Goal: Navigation & Orientation: Find specific page/section

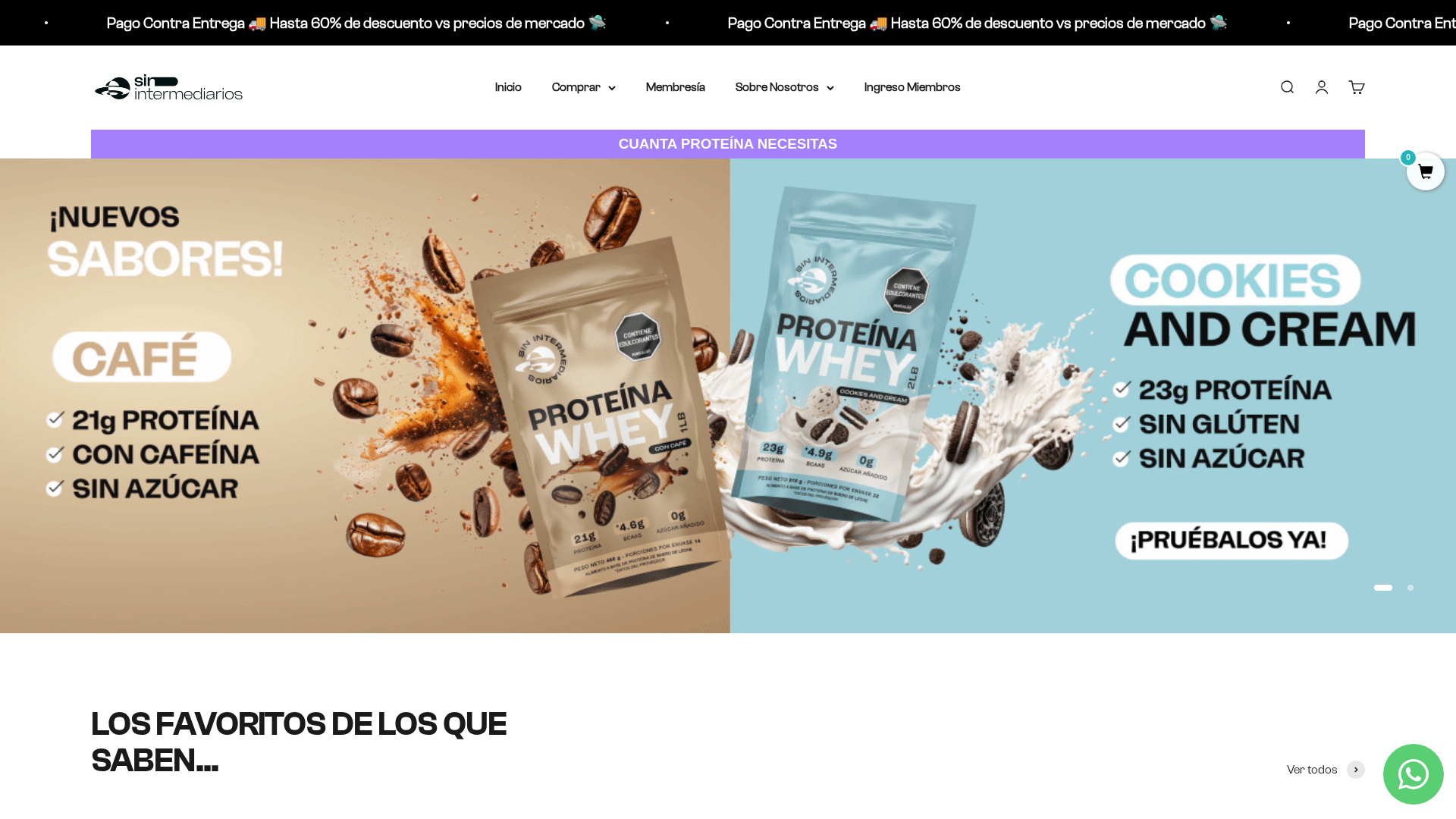
scroll to position [163, 0]
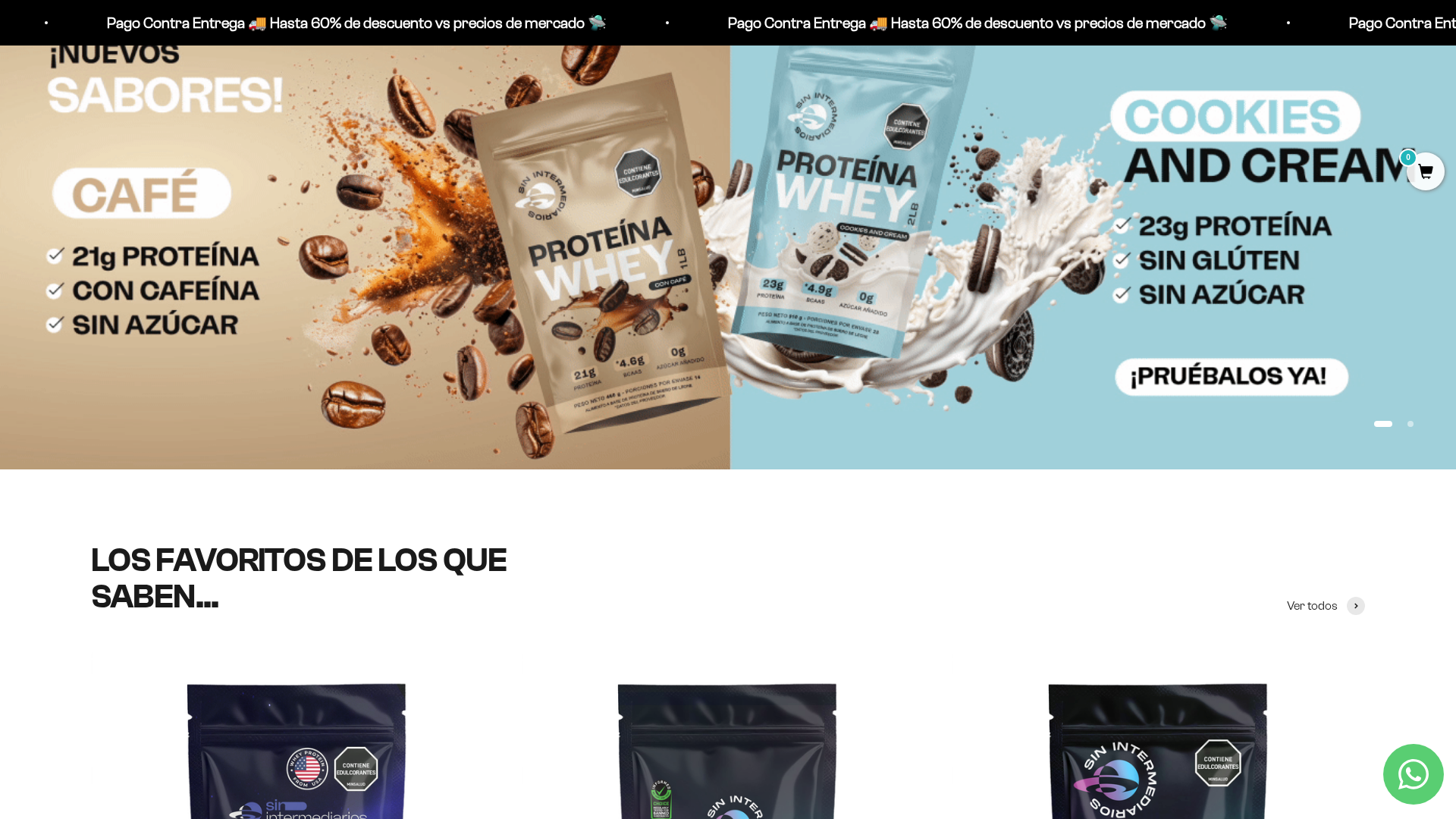
scroll to position [321, 0]
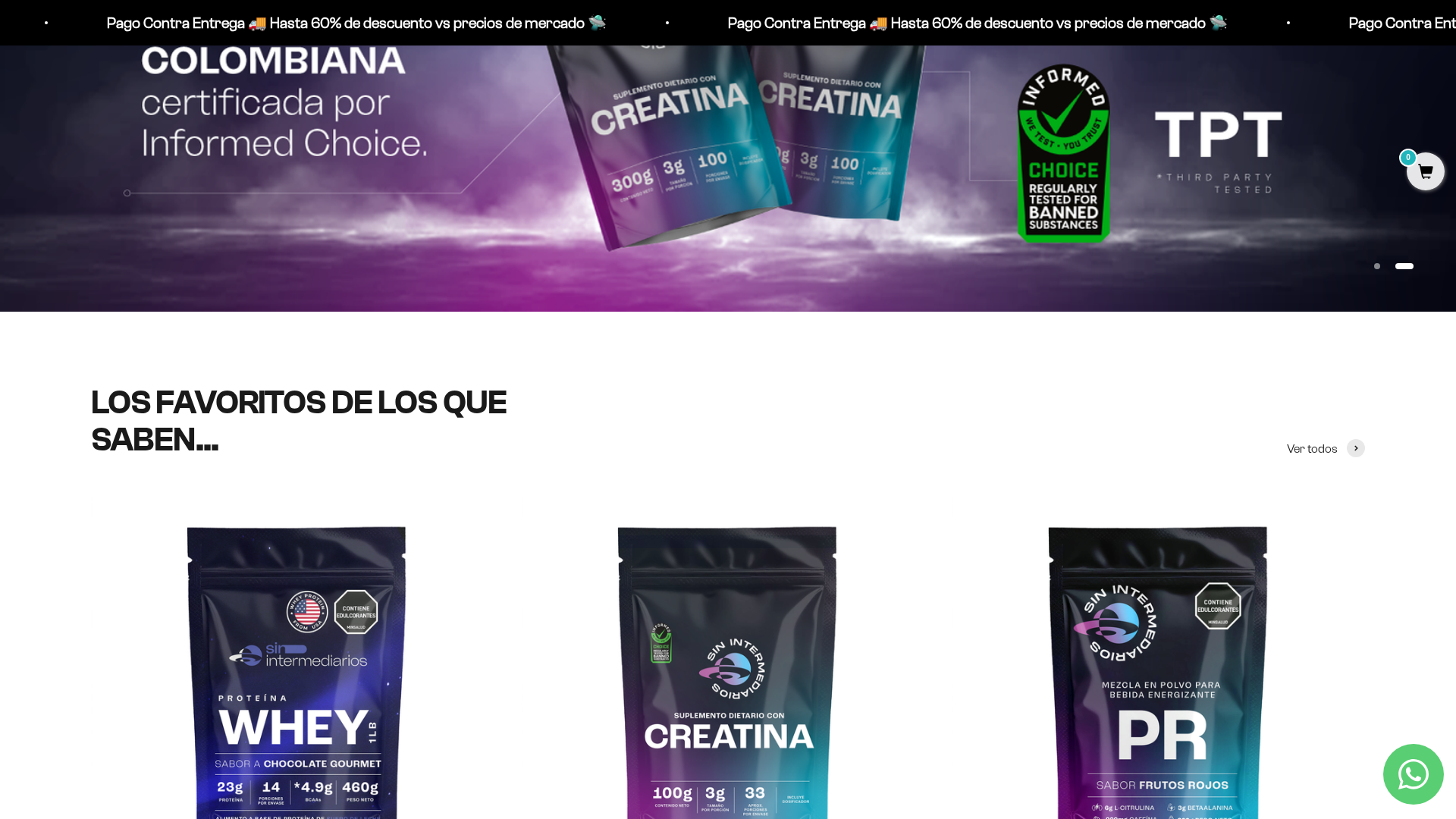
scroll to position [508, 0]
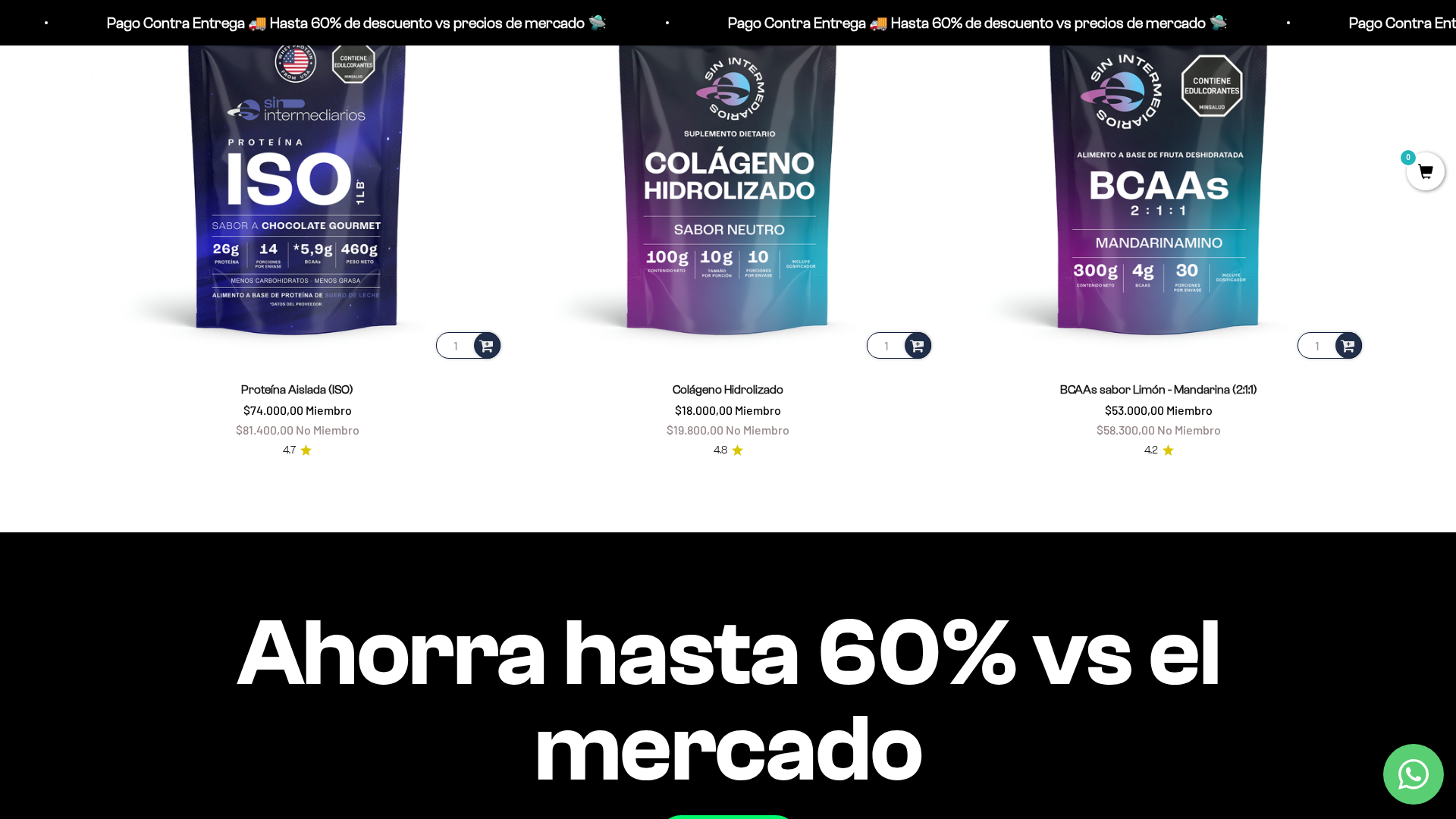
scroll to position [1573, 0]
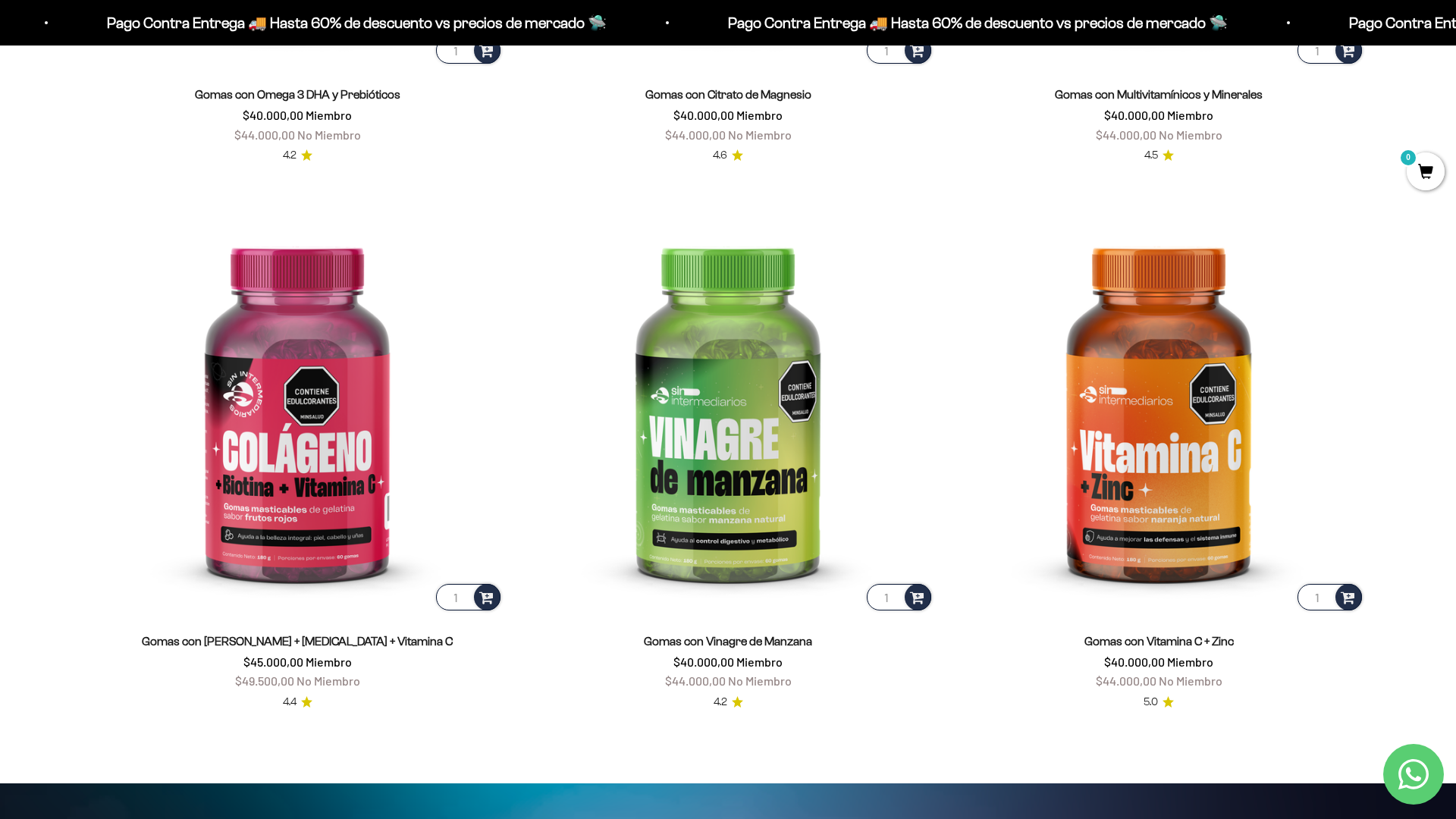
click at [1455, 35] on html "Ir al contenido Pago Contra Entrega 🚚 Hasta 60% de descuento vs precios [PERSON…" at bounding box center [728, 789] width 1456 height 7327
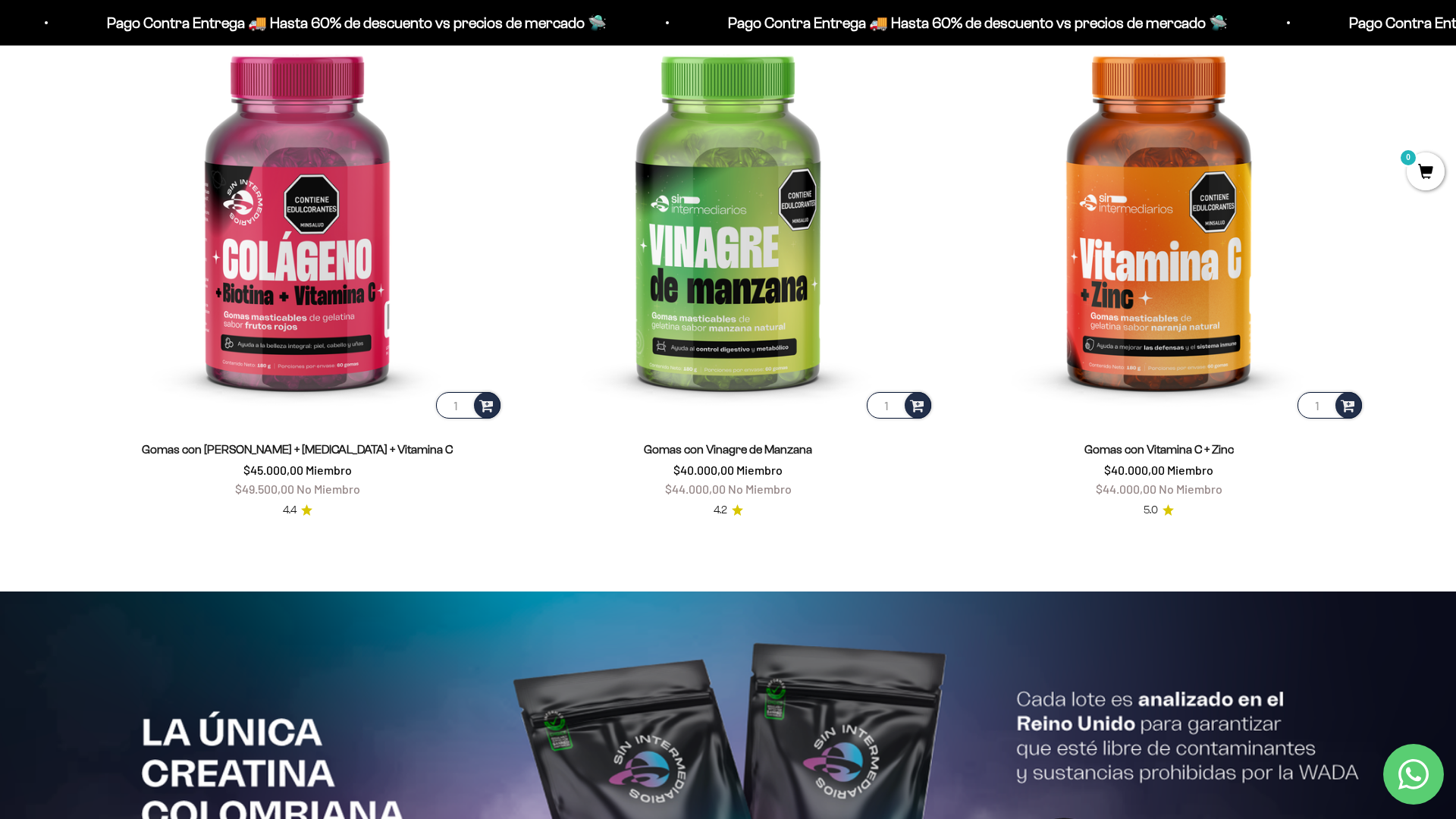
click at [1330, 818] on html "Ir al contenido Pago Contra Entrega 🚚 Hasta 60% de descuento vs precios [PERSON…" at bounding box center [728, 598] width 1456 height 7327
click at [1455, 35] on html "Ir al contenido Pago Contra Entrega 🚚 Hasta 60% de descuento vs precios [PERSON…" at bounding box center [728, 598] width 1456 height 7327
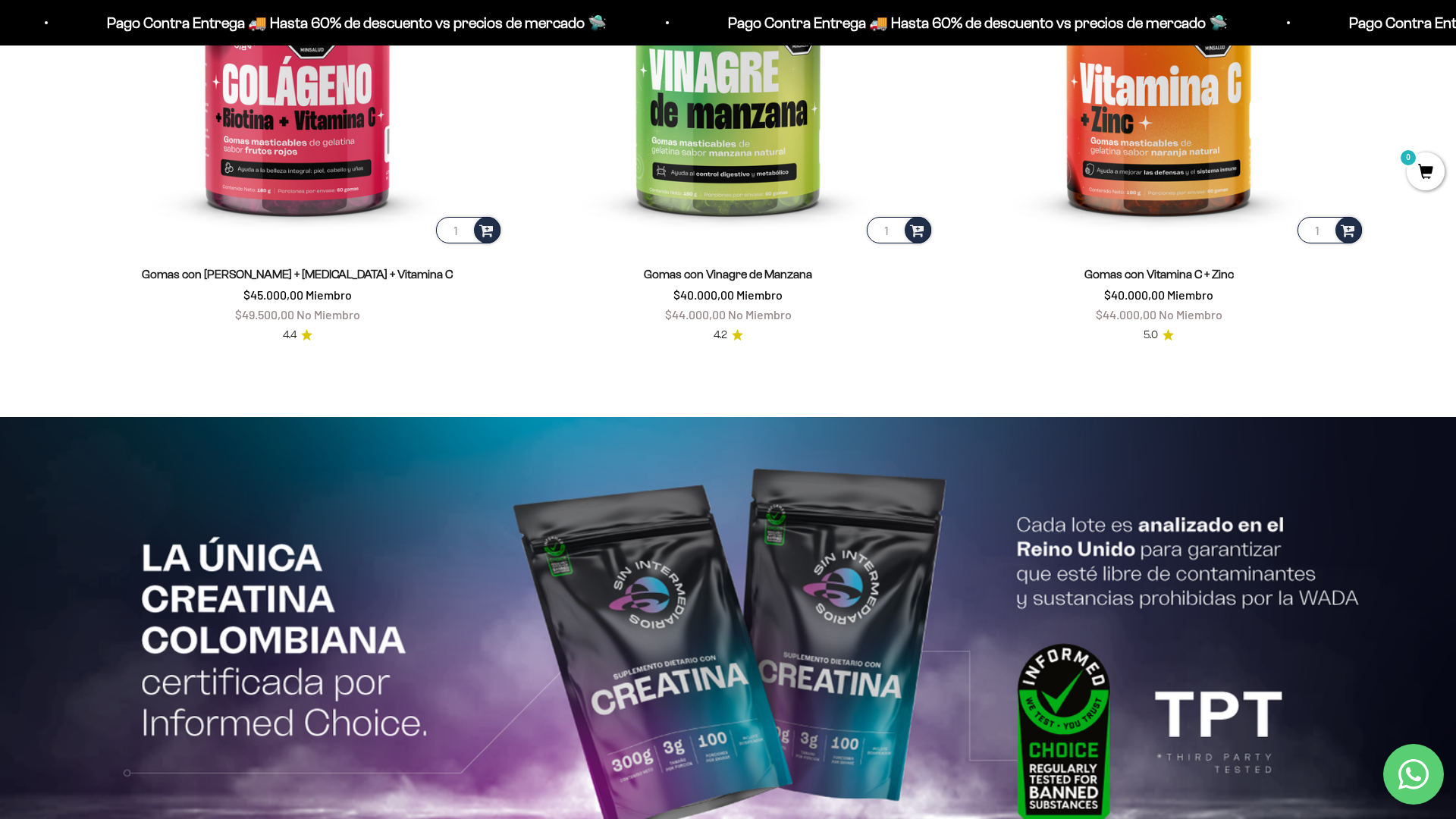
click at [468, 818] on html "Ir al contenido Pago Contra Entrega 🚚 Hasta 60% de descuento vs precios [PERSON…" at bounding box center [728, 422] width 1456 height 7327
click at [1455, 35] on html "Ir al contenido Pago Contra Entrega 🚚 Hasta 60% de descuento vs precios [PERSON…" at bounding box center [728, 422] width 1456 height 7327
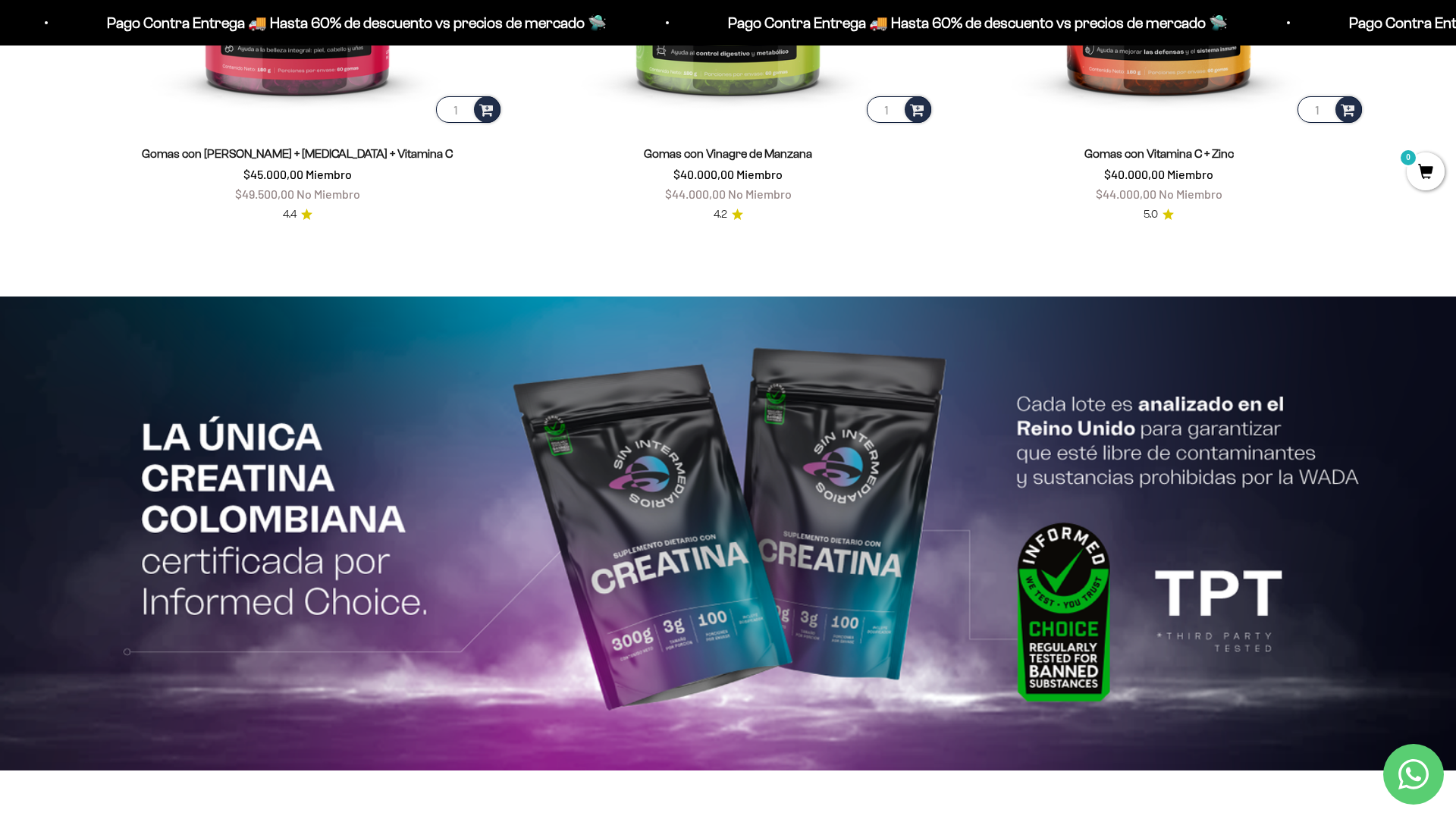
click at [898, 818] on html "Ir al contenido Pago Contra Entrega 🚚 Hasta 60% de descuento vs precios [PERSON…" at bounding box center [728, 302] width 1456 height 7327
click at [1455, 35] on html "Ir al contenido Pago Contra Entrega 🚚 Hasta 60% de descuento vs precios [PERSON…" at bounding box center [728, 302] width 1456 height 7327
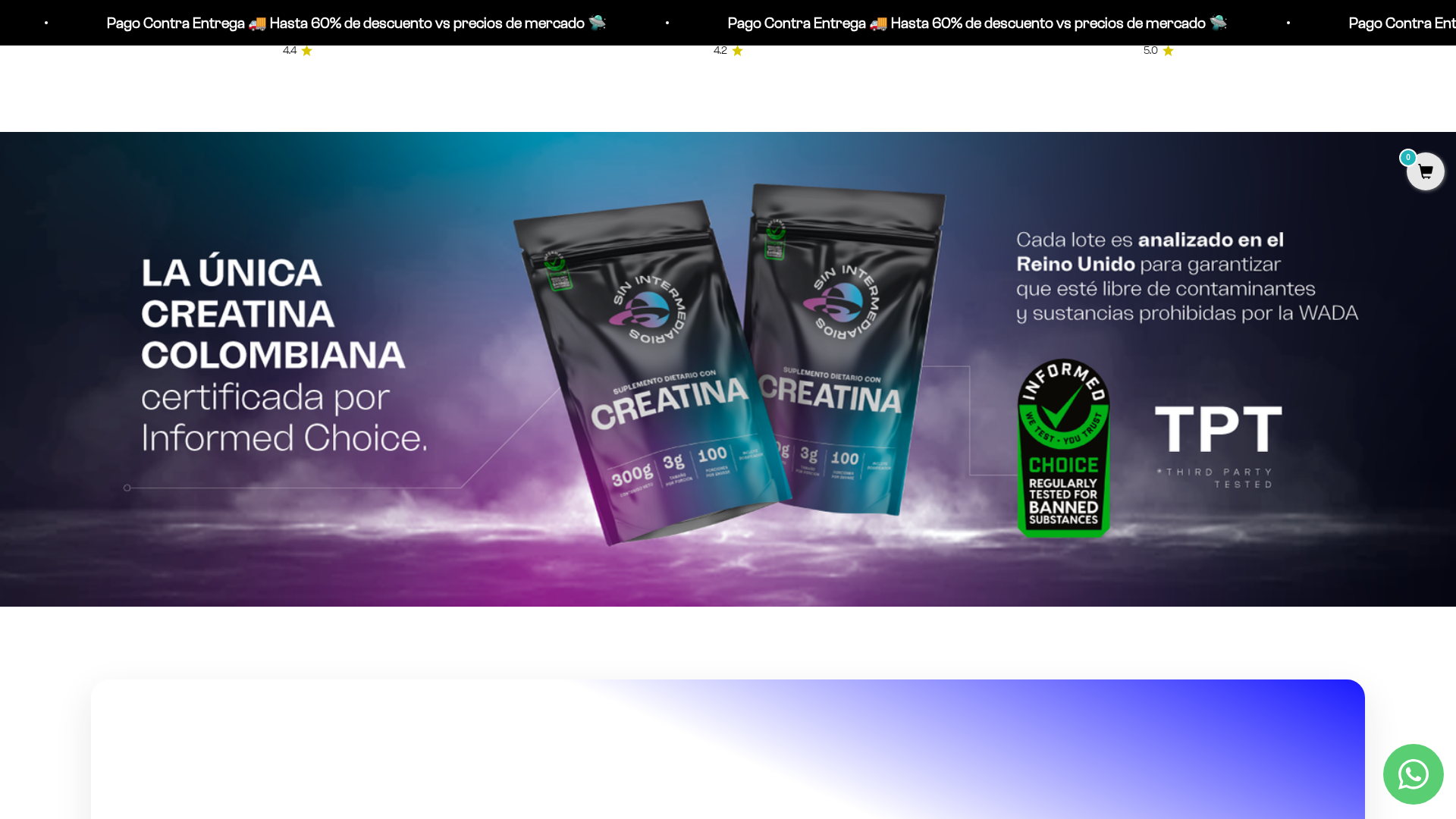
click at [898, 818] on html "Ir al contenido Pago Contra Entrega 🚚 Hasta 60% de descuento vs precios [PERSON…" at bounding box center [728, 138] width 1456 height 7327
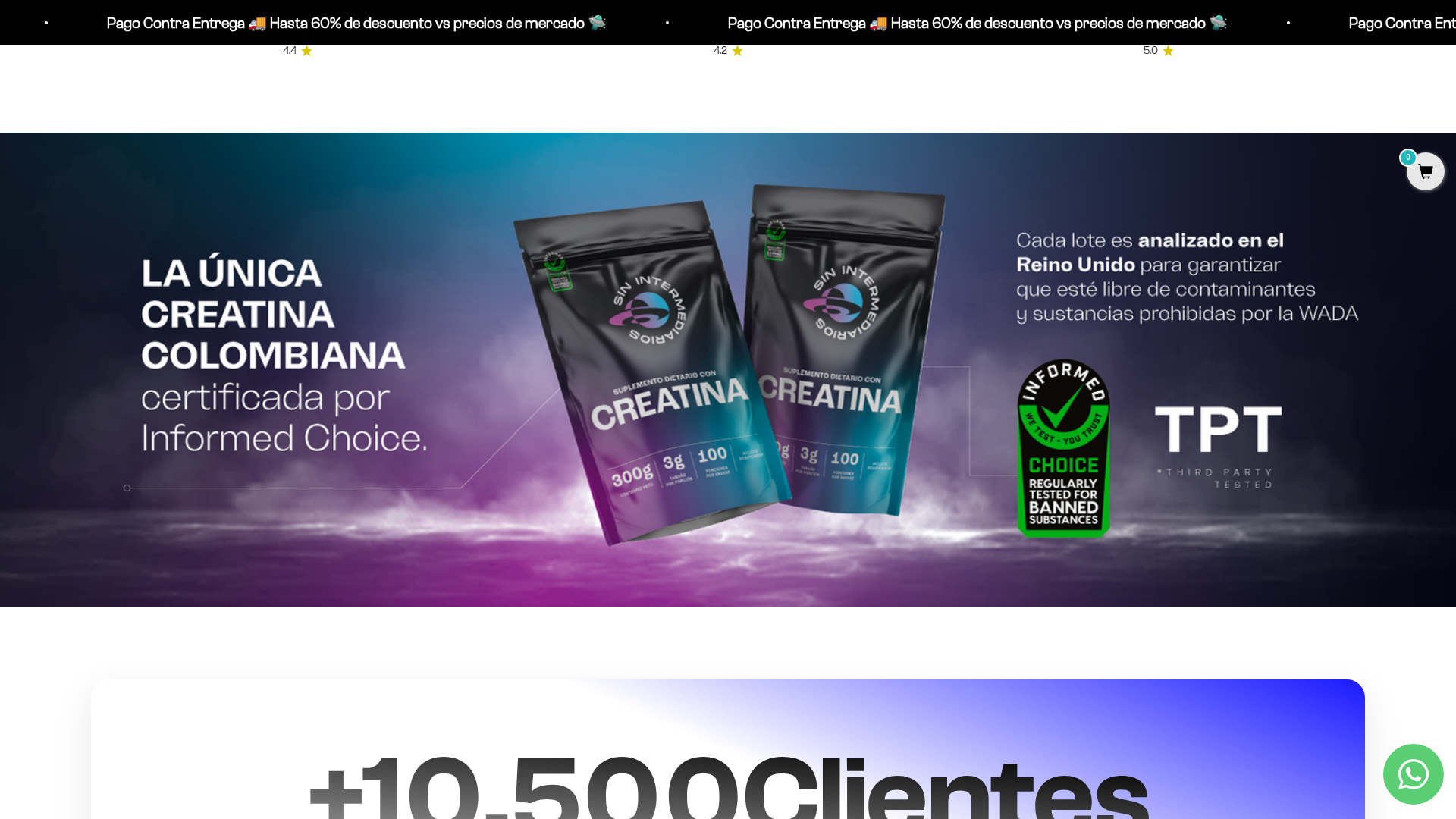
click at [1455, 35] on html "Ir al contenido Pago Contra Entrega 🚚 Hasta 60% de descuento vs precios [PERSON…" at bounding box center [728, 138] width 1456 height 7327
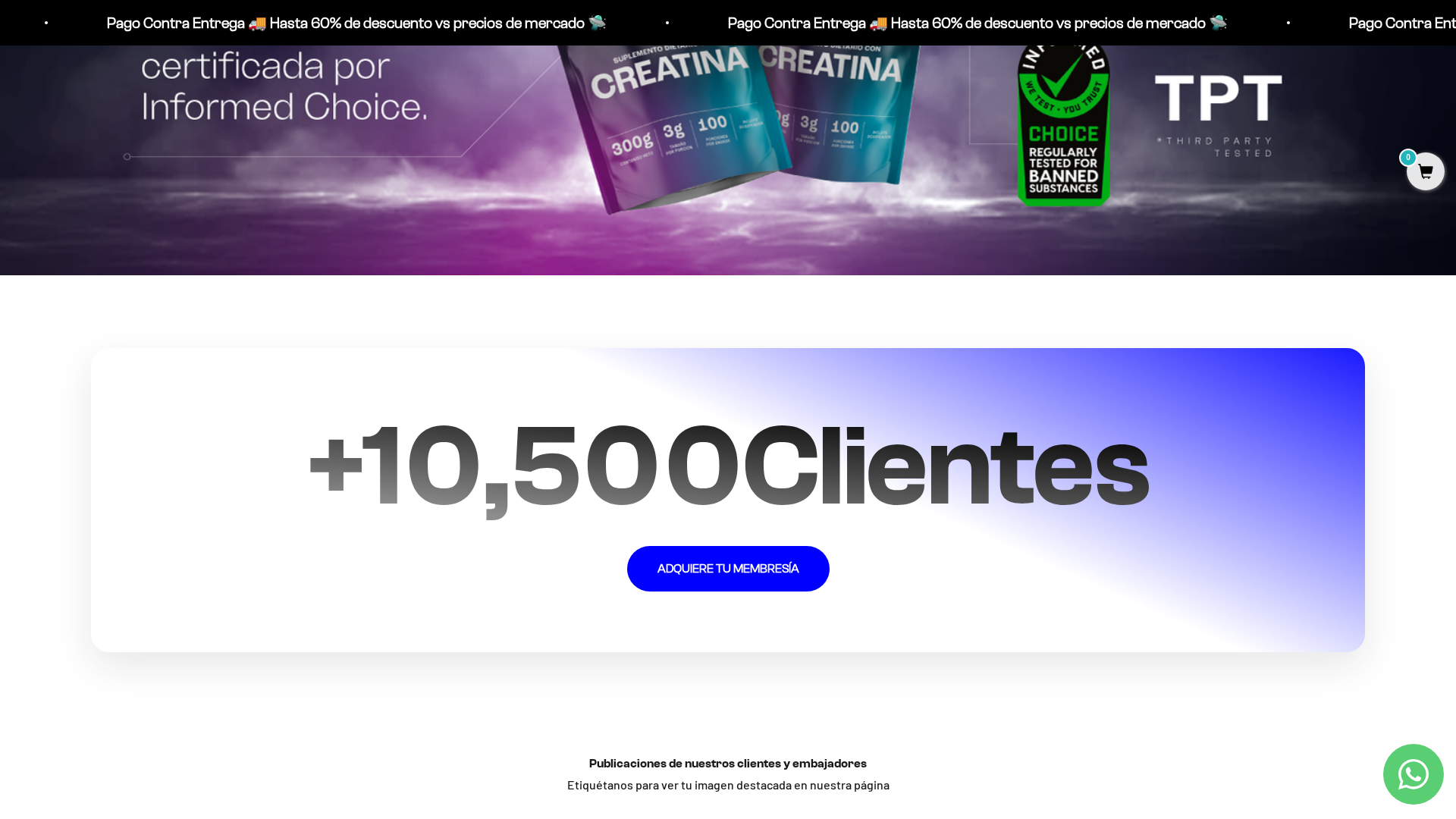
scroll to position [3857, 0]
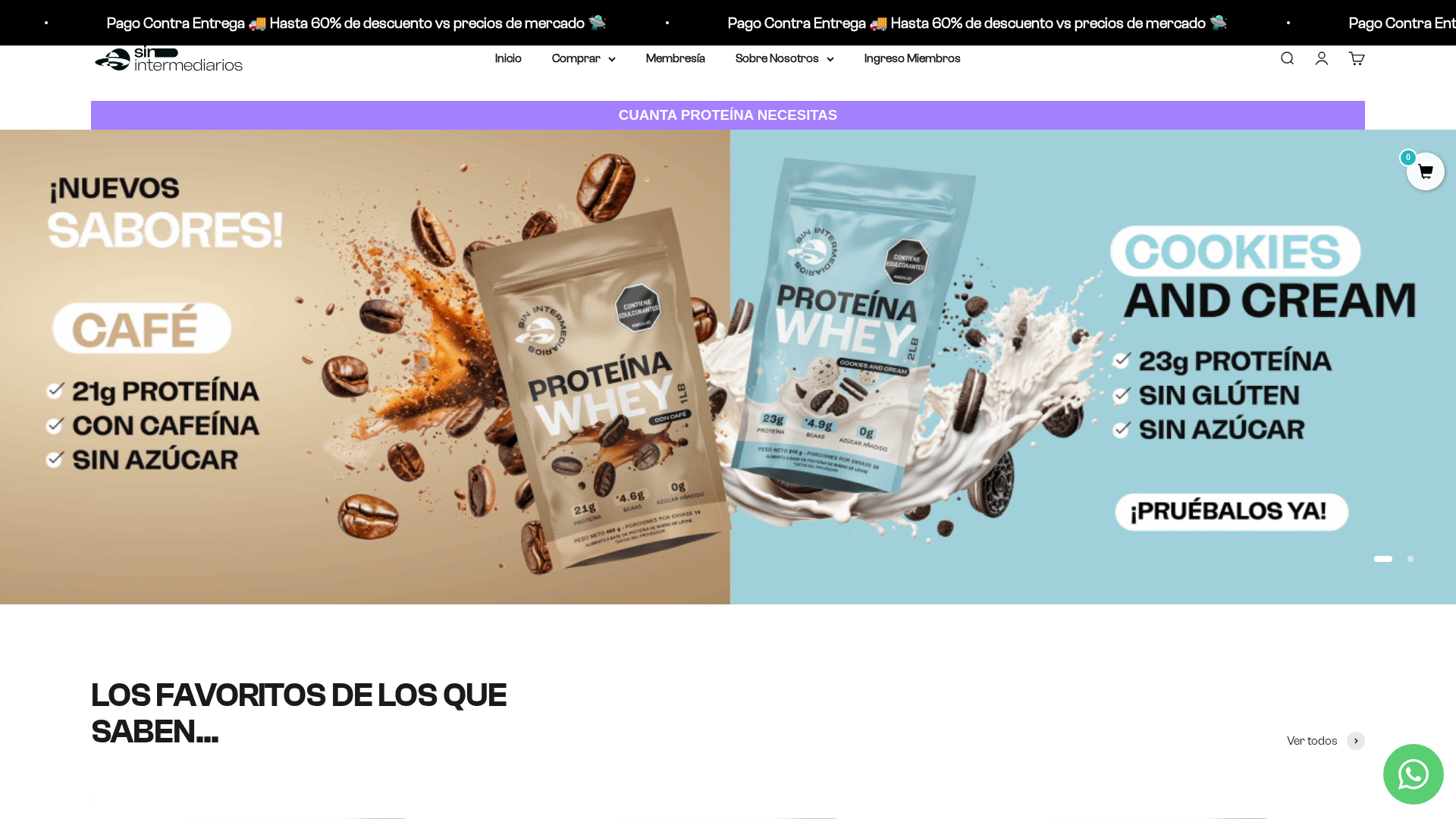
scroll to position [0, 0]
